Goal: Information Seeking & Learning: Find specific fact

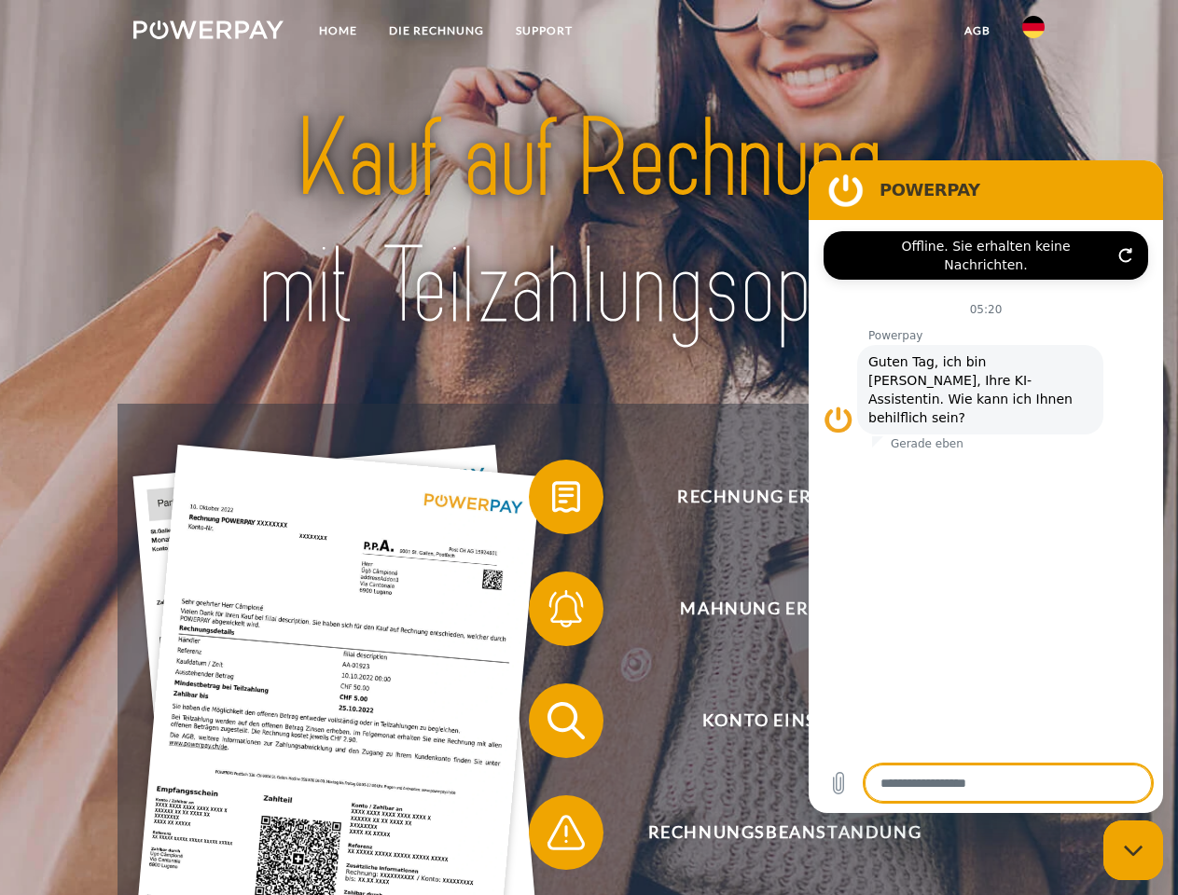
click at [208, 33] on img at bounding box center [208, 30] width 150 height 19
click at [1033, 33] on img at bounding box center [1033, 27] width 22 height 22
click at [977, 31] on link "agb" at bounding box center [978, 31] width 58 height 34
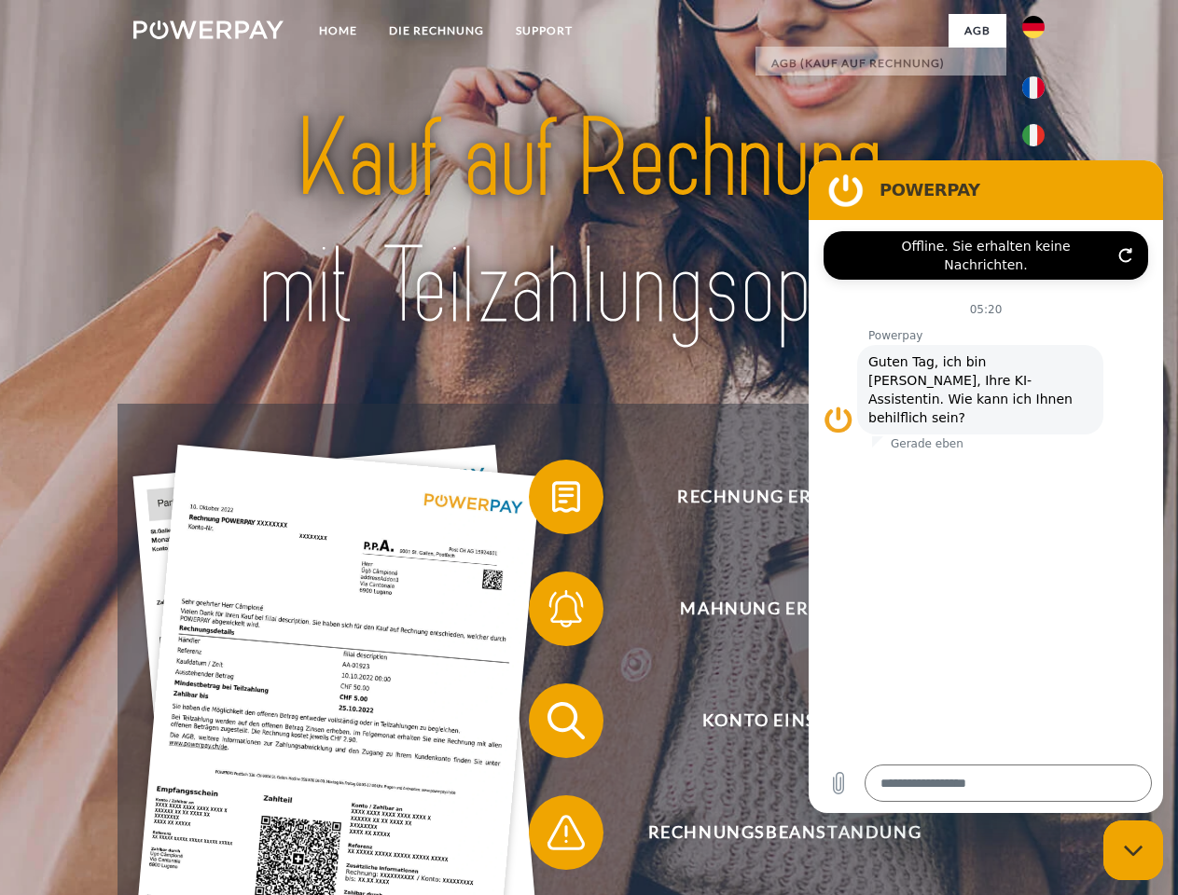
click at [552, 501] on span at bounding box center [538, 496] width 93 height 93
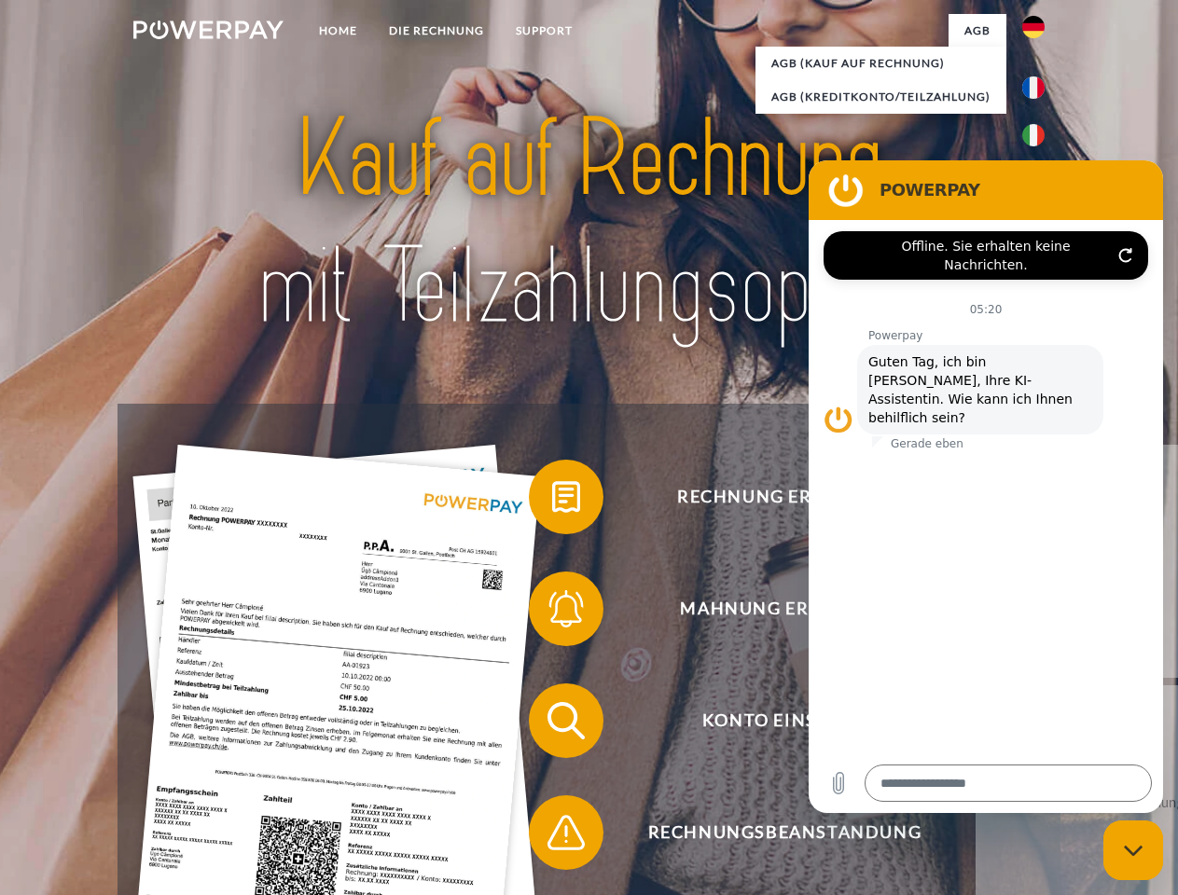
click at [552, 613] on div "Rechnung erhalten? Mahnung erhalten? Konto einsehen" at bounding box center [589, 777] width 942 height 746
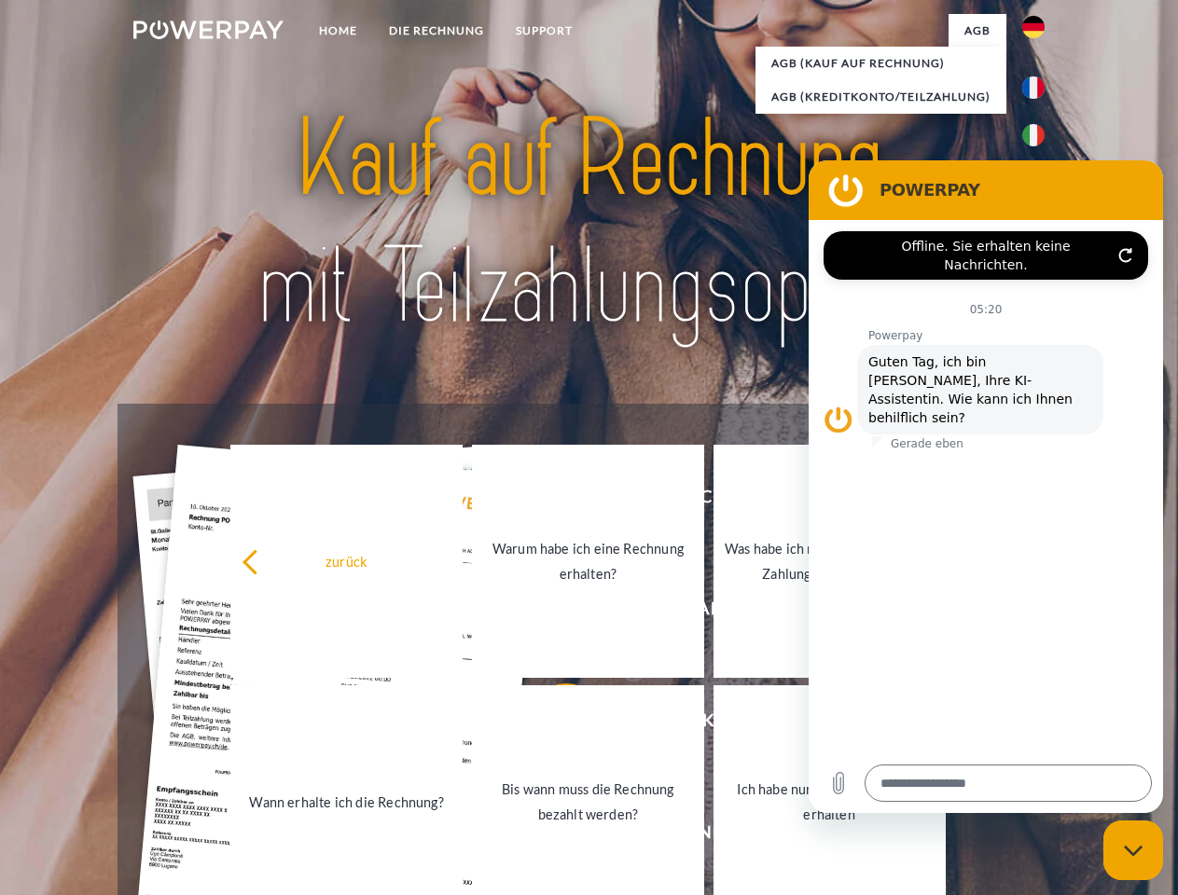
click at [552, 725] on link "Bis wann muss die Rechnung bezahlt werden?" at bounding box center [588, 802] width 232 height 233
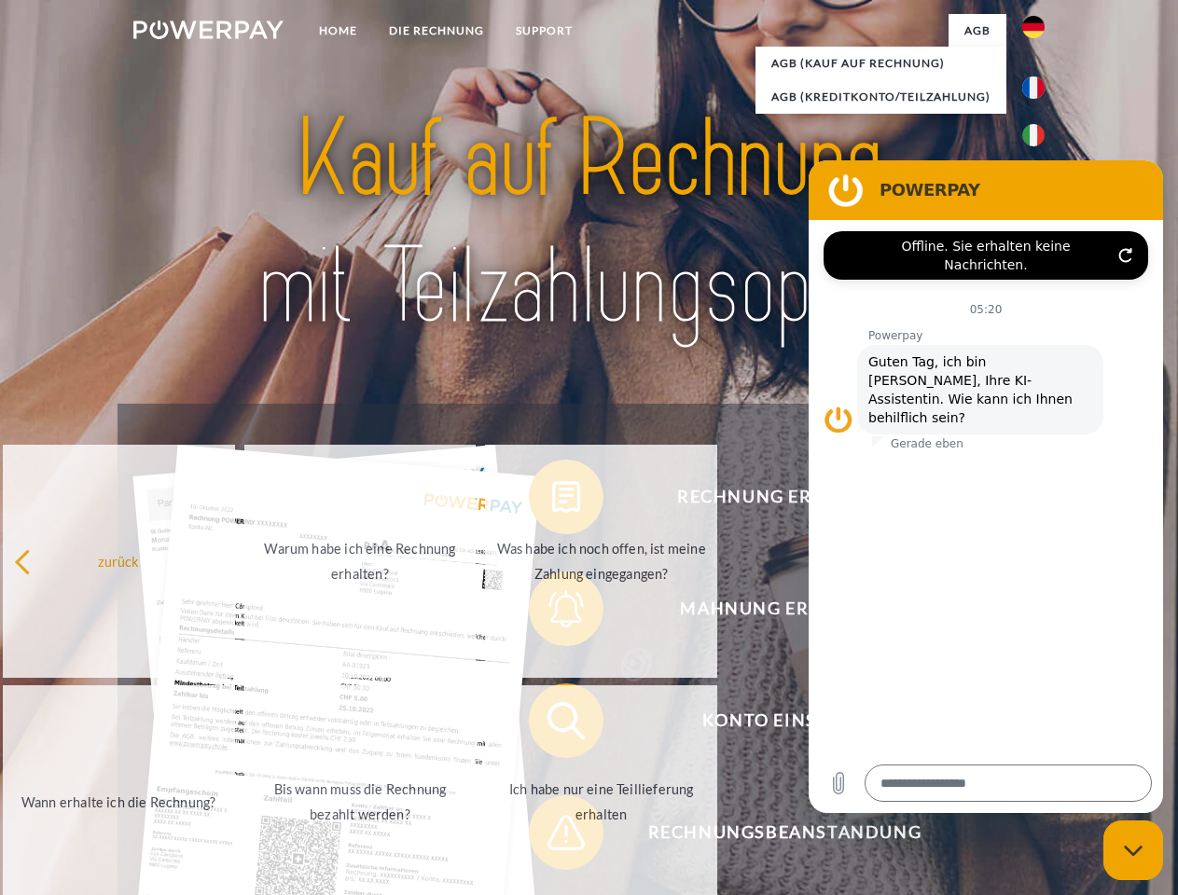
click at [552, 837] on span at bounding box center [538, 832] width 93 height 93
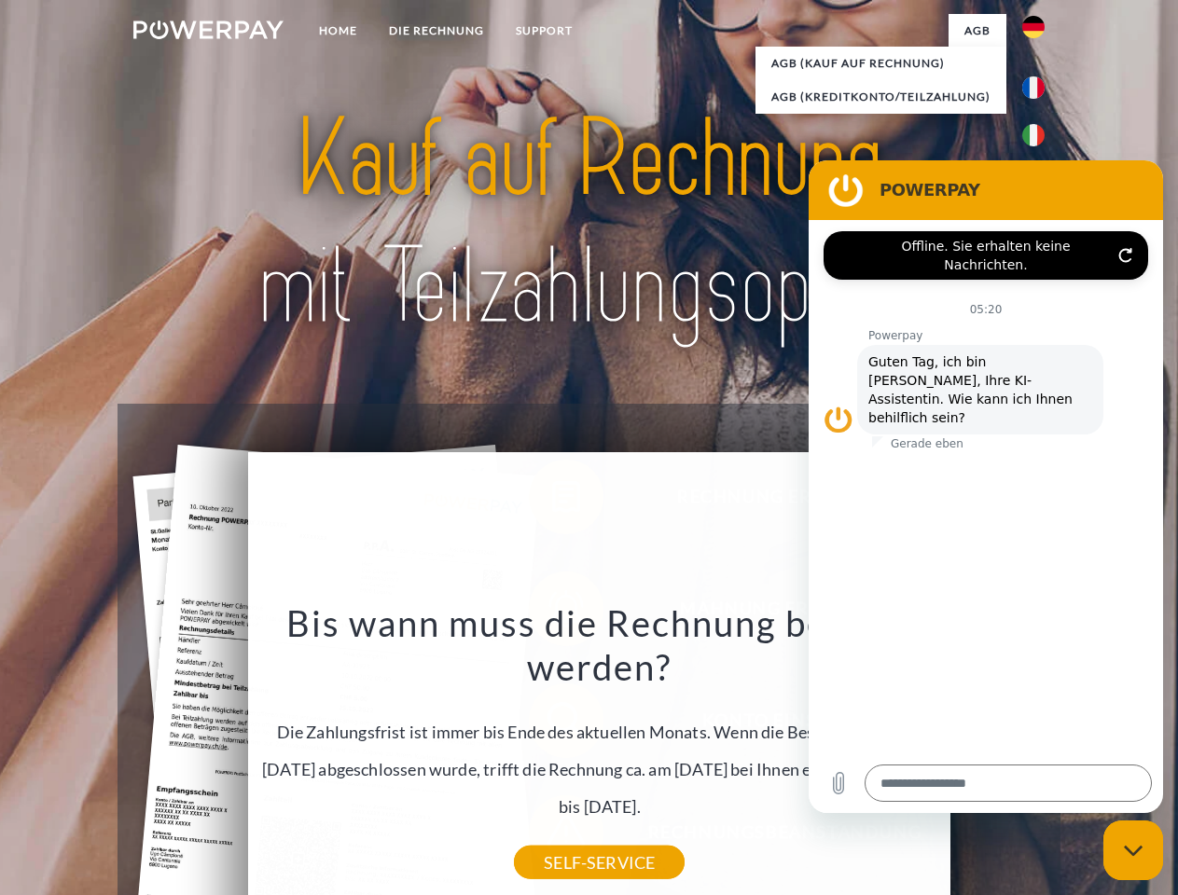
click at [1133, 851] on icon "Messaging-Fenster schließen" at bounding box center [1134, 851] width 20 height 12
type textarea "*"
